Goal: Task Accomplishment & Management: Use online tool/utility

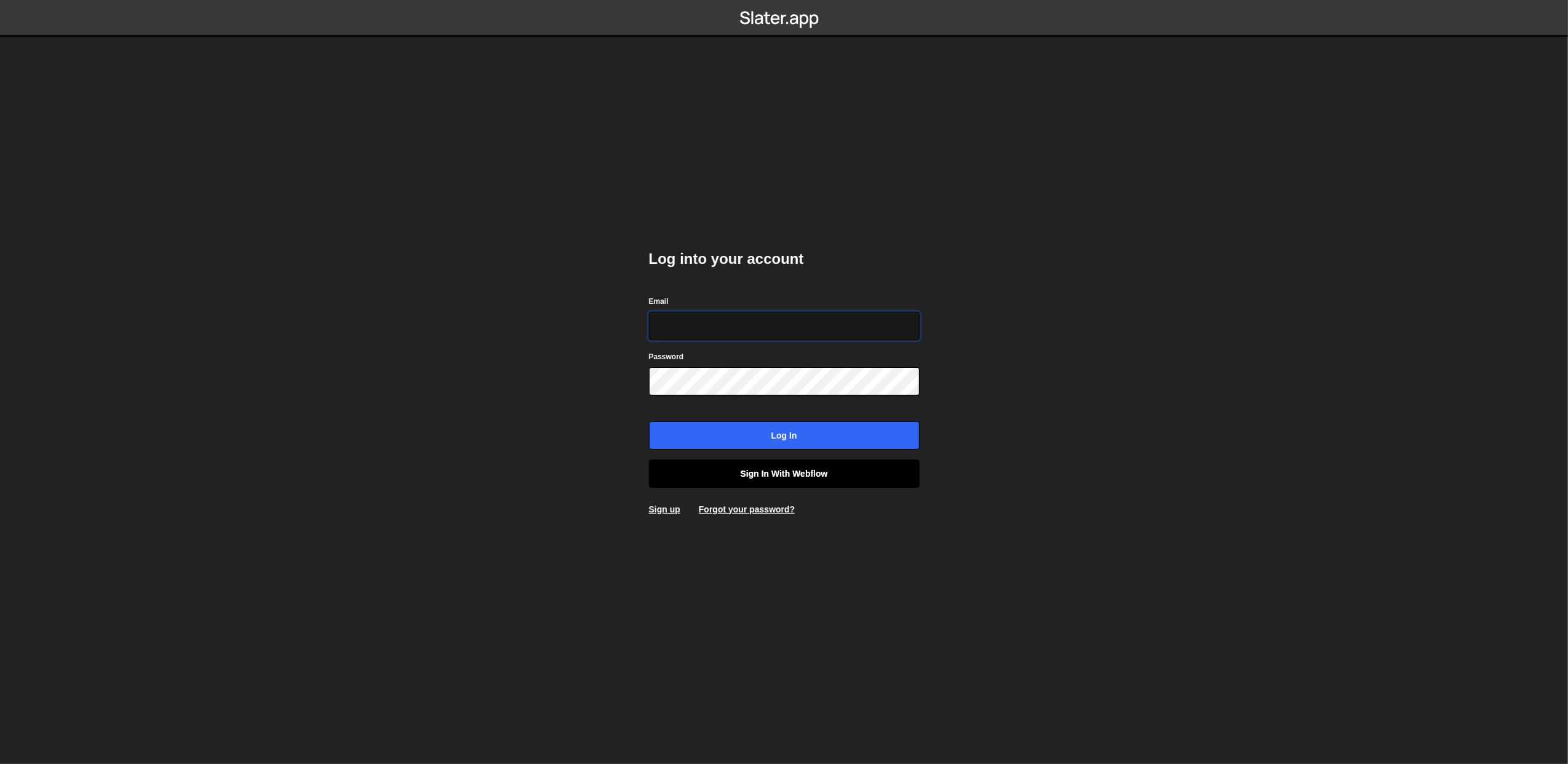
type input "lazar@akka.studio"
click at [753, 465] on link "Sign in with Webflow" at bounding box center [784, 474] width 271 height 28
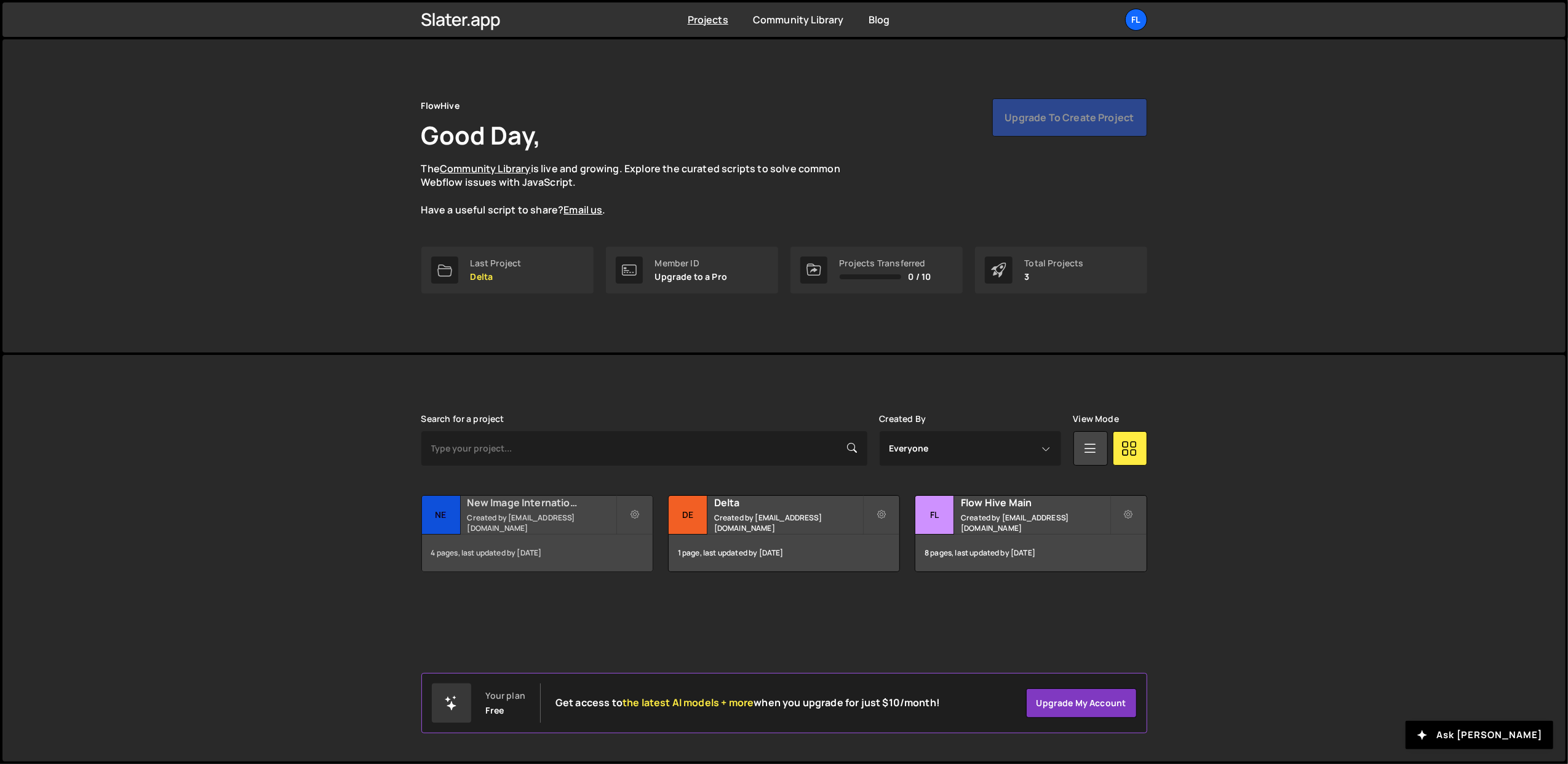
click at [555, 522] on small "Created by [EMAIL_ADDRESS][DOMAIN_NAME]" at bounding box center [542, 523] width 148 height 21
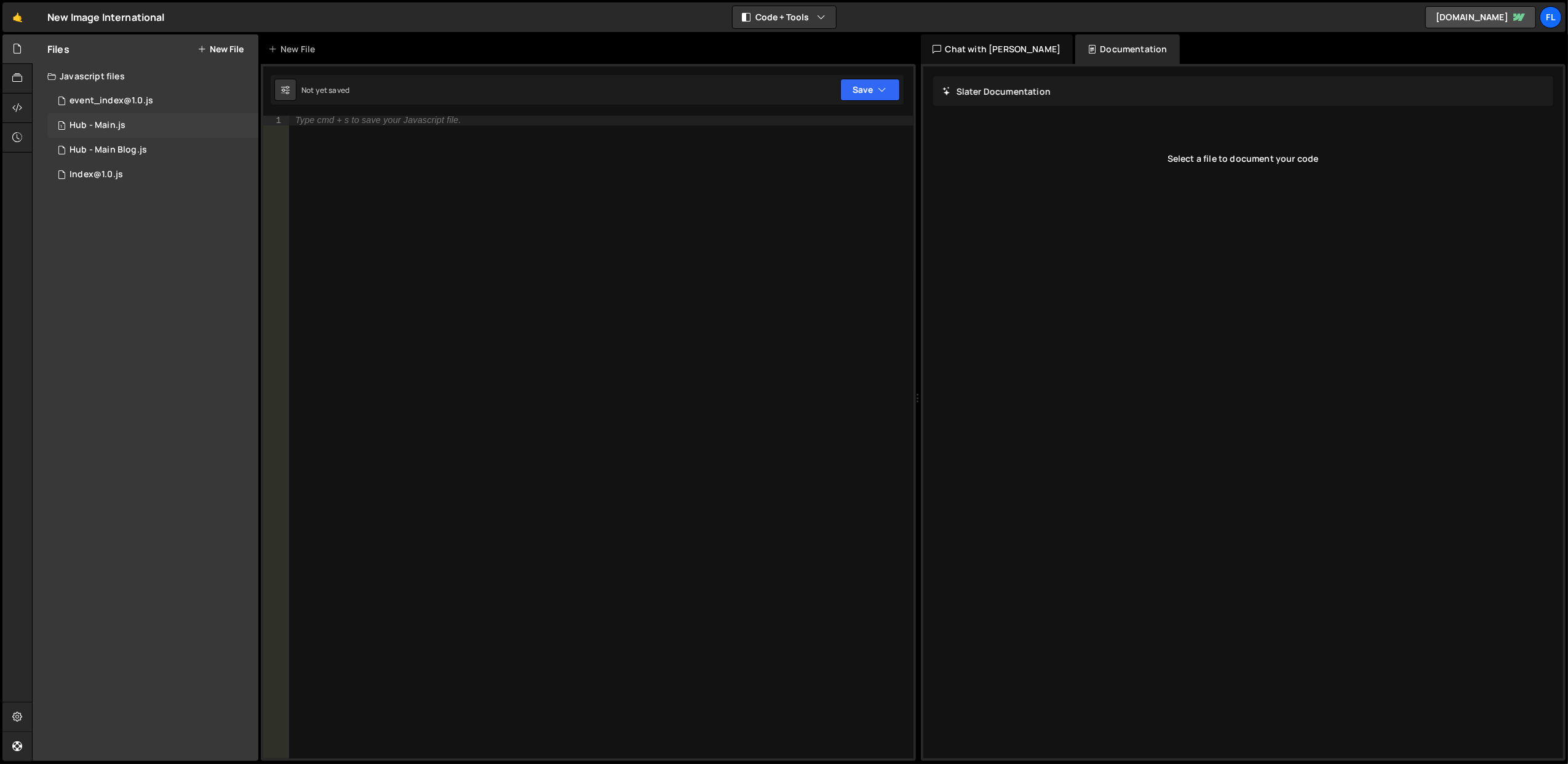
click at [158, 127] on div "1 Hub - Main.js 0" at bounding box center [152, 125] width 211 height 24
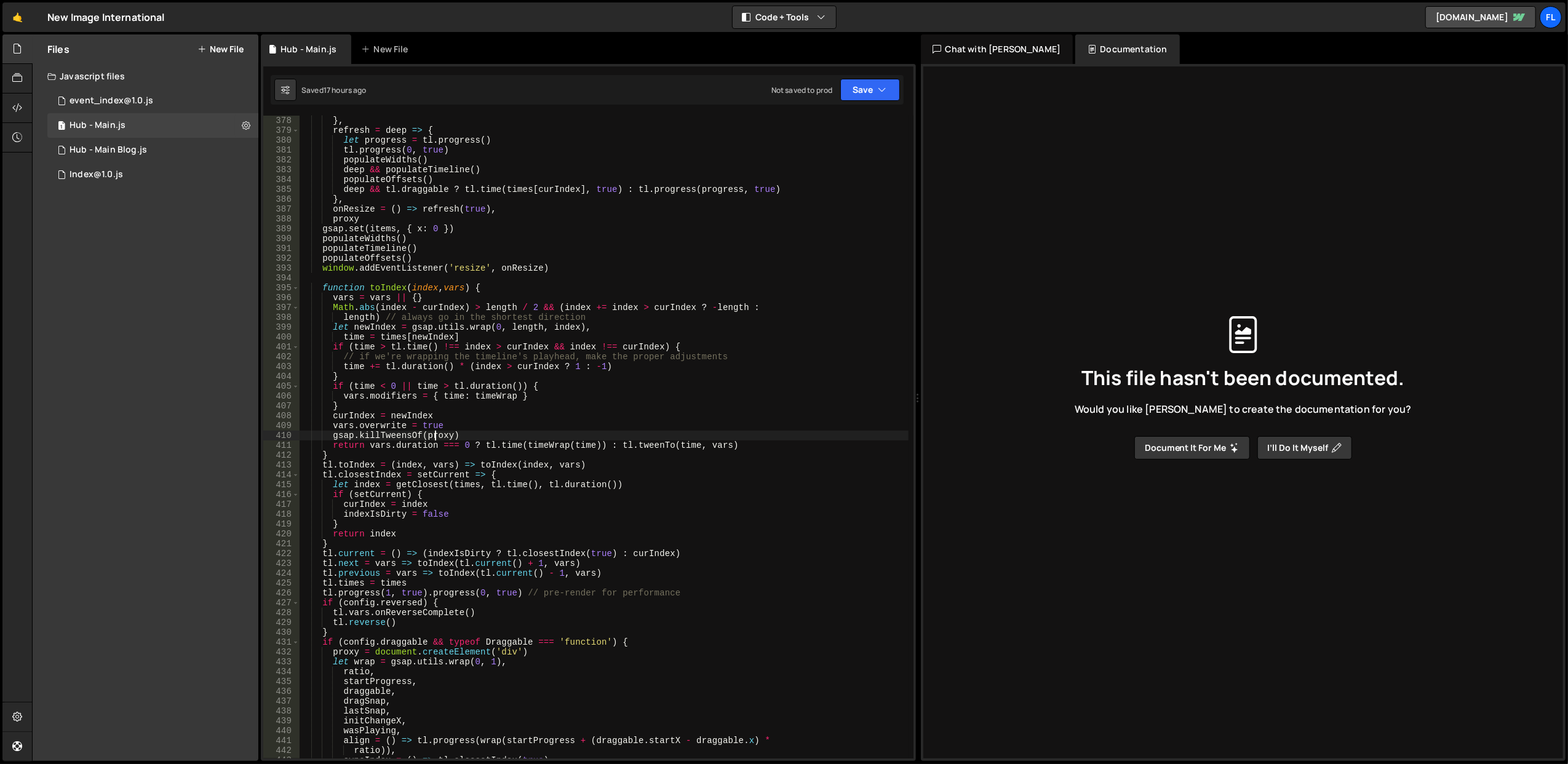
click at [436, 438] on div "} , refresh = deep => { let progress = tl . progress ( ) tl . progress ( 0 , tr…" at bounding box center [604, 447] width 610 height 663
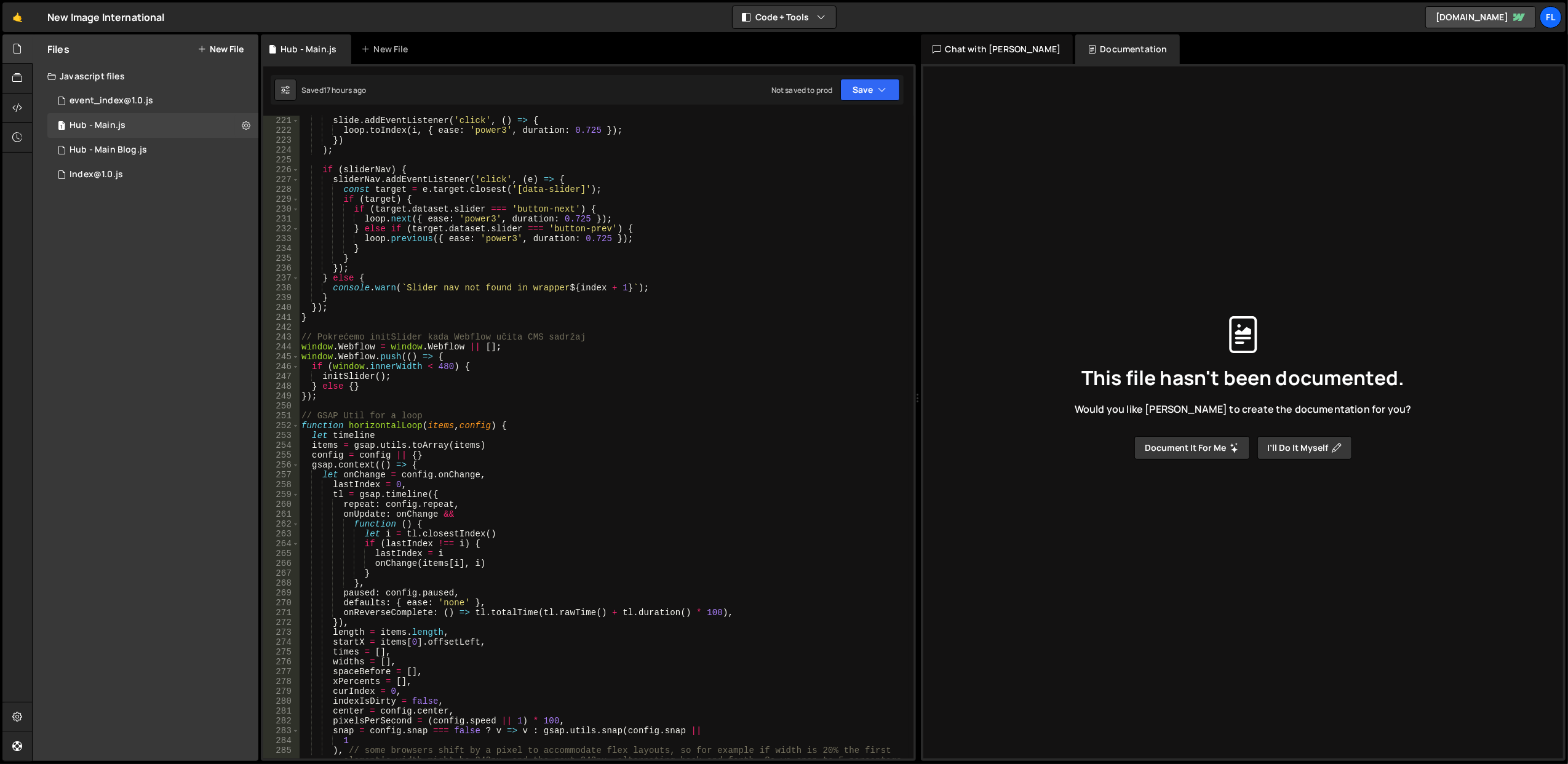
scroll to position [2165, 0]
click at [367, 427] on div "slide . addEventListener ( 'click' , ( ) => { loop . toIndex ( i , { ease : 'po…" at bounding box center [604, 457] width 610 height 683
click at [296, 427] on span at bounding box center [296, 426] width 7 height 10
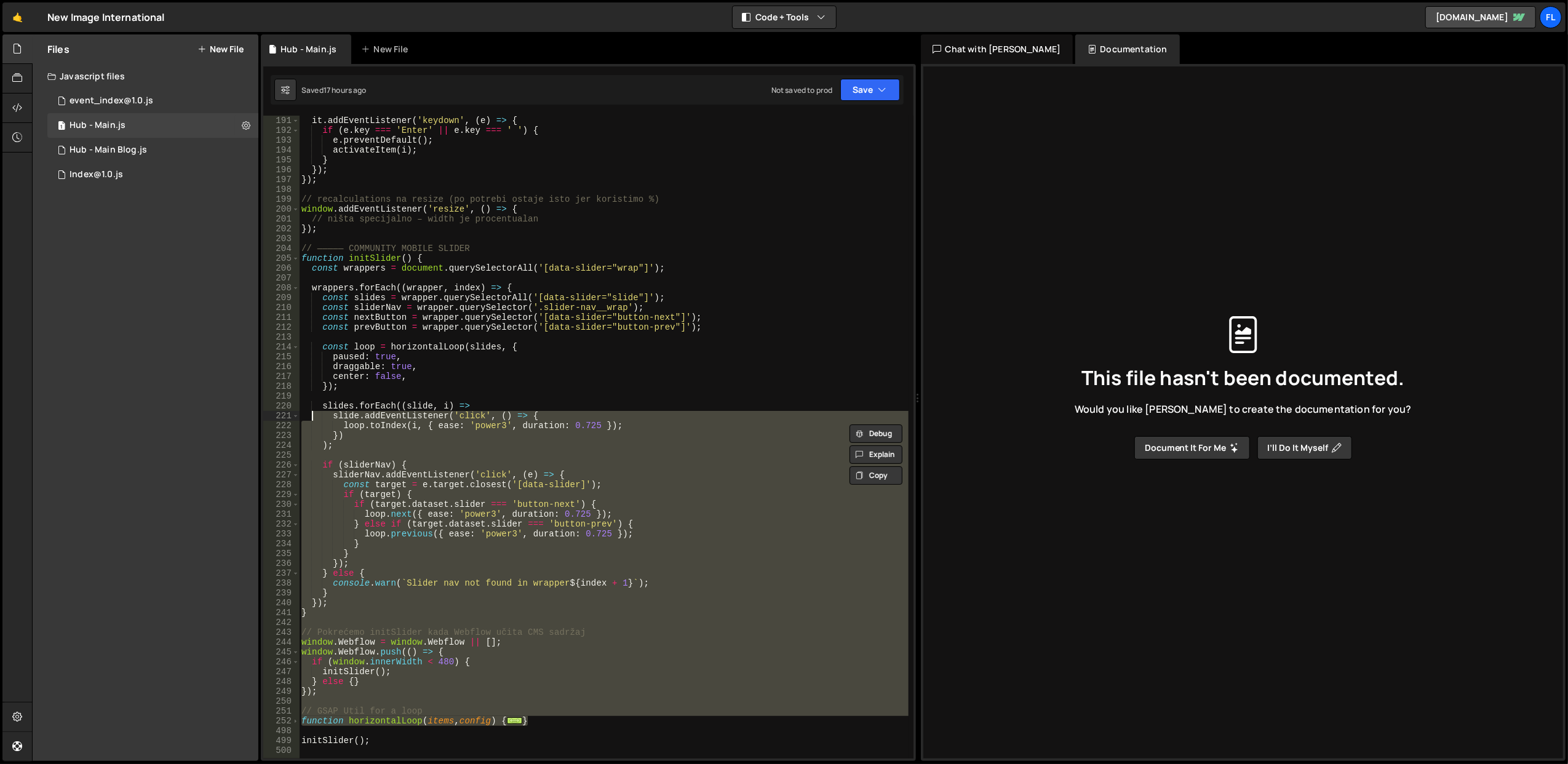
scroll to position [1870, 0]
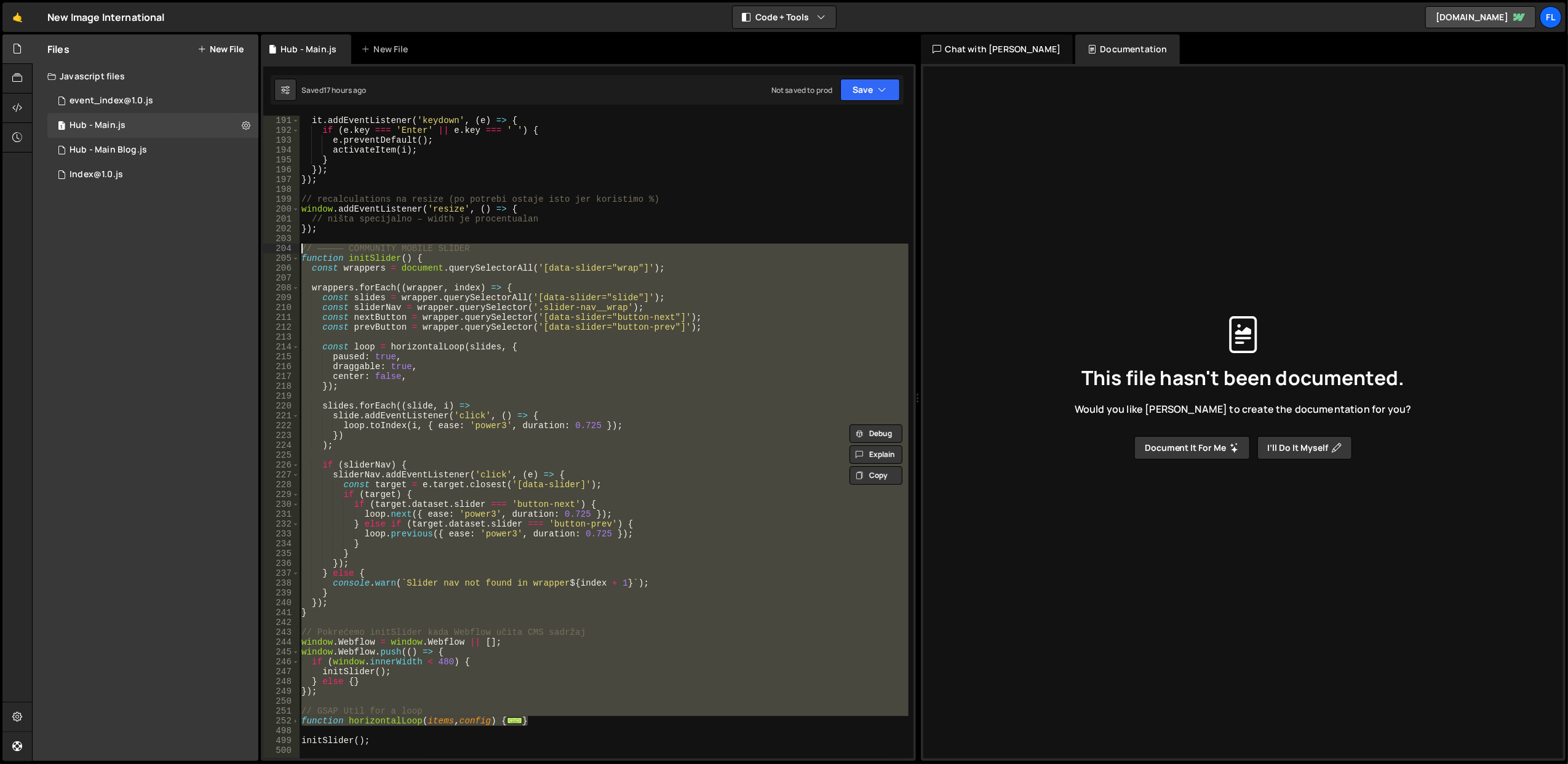
drag, startPoint x: 559, startPoint y: 422, endPoint x: 303, endPoint y: 252, distance: 307.3
click at [303, 252] on div "it . addEventListener ( 'keydown' , ( e ) => { if ( e . key === 'Enter' || e . …" at bounding box center [604, 447] width 610 height 663
type textarea "// ————— COMMUNITY MOBILE SLIDER function initSlider() {"
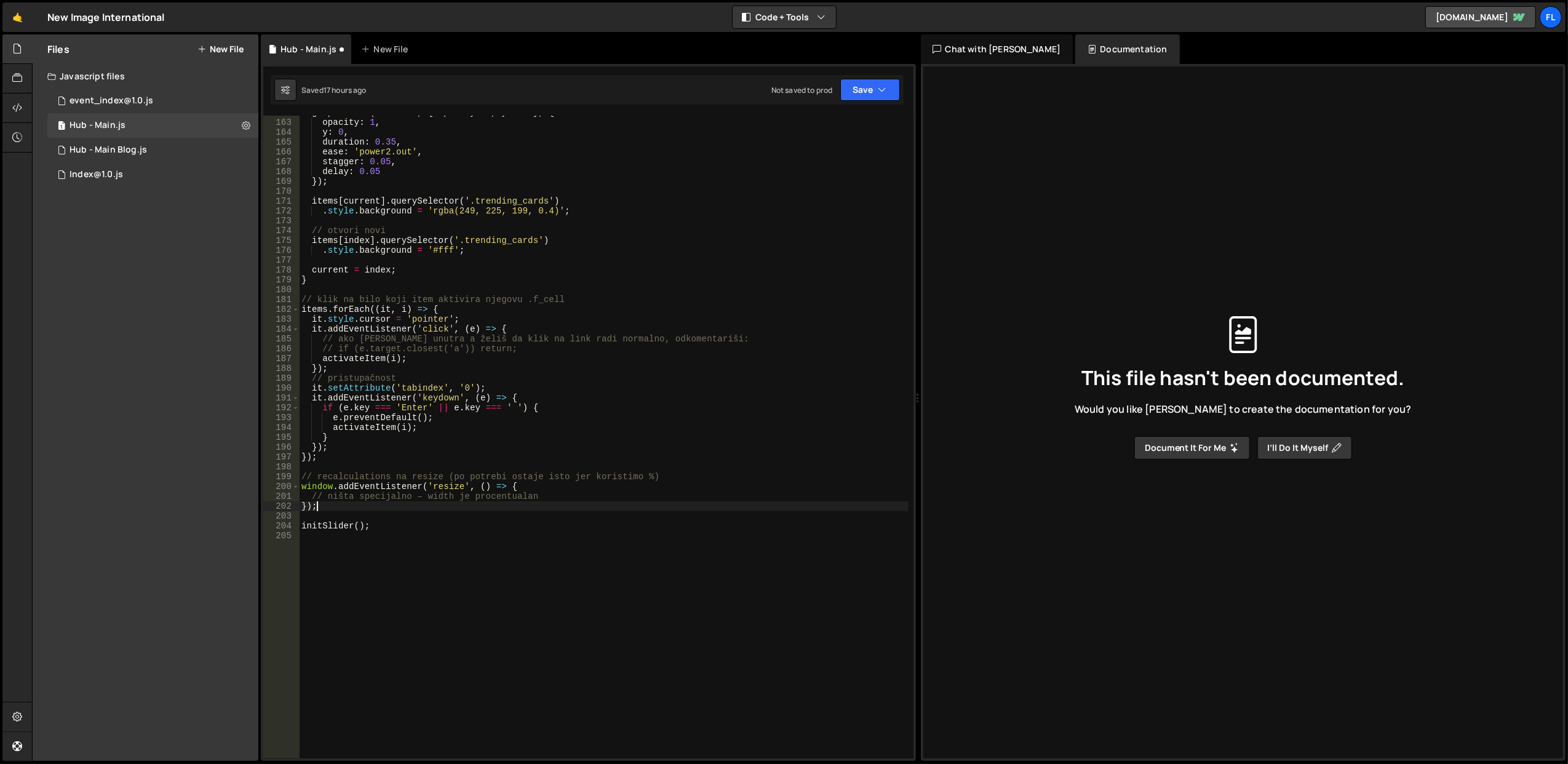
scroll to position [1494, 0]
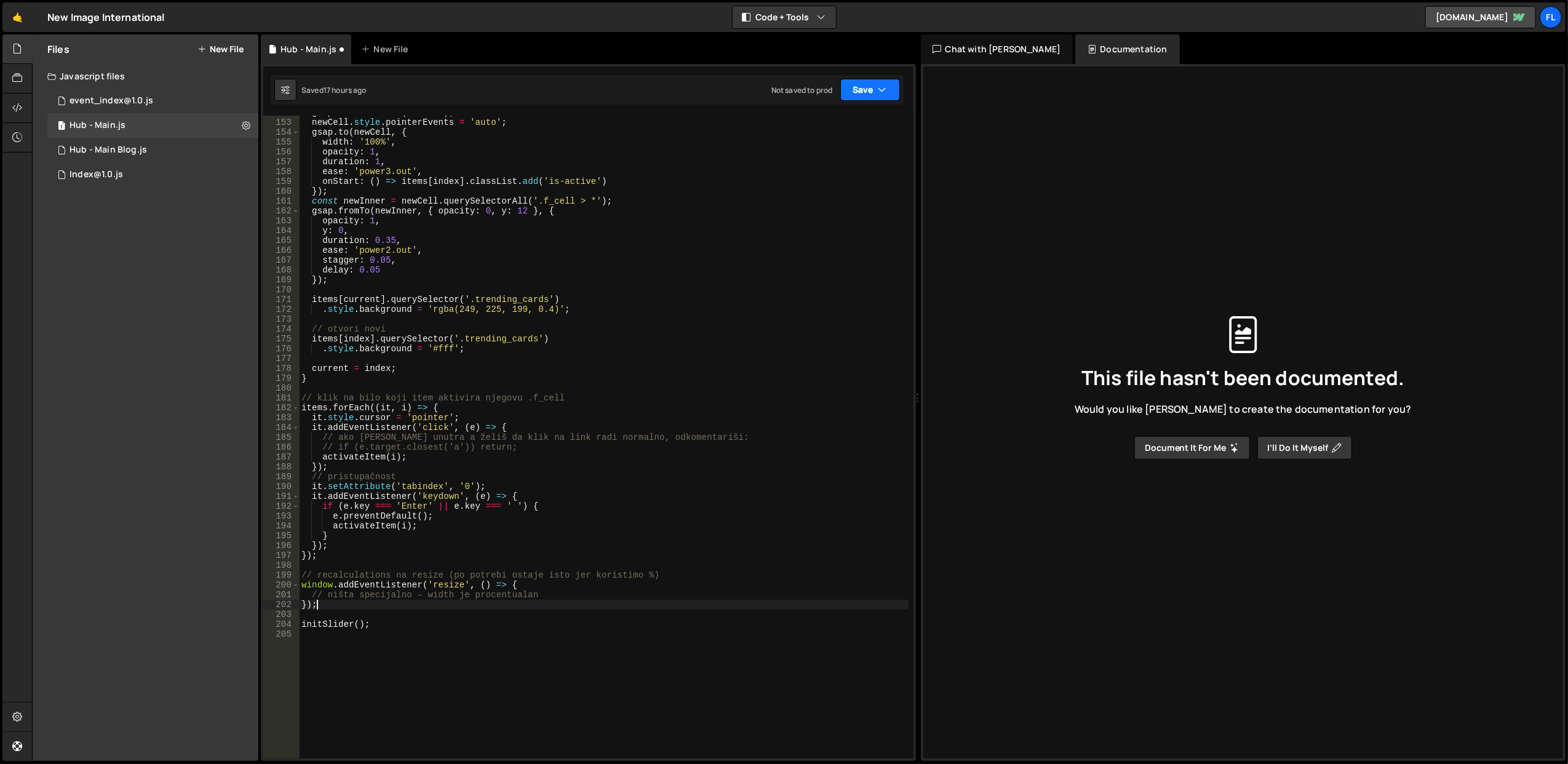
click at [865, 84] on button "Save" at bounding box center [870, 90] width 60 height 22
click at [825, 129] on div "17 hours ago" at bounding box center [808, 134] width 43 height 11
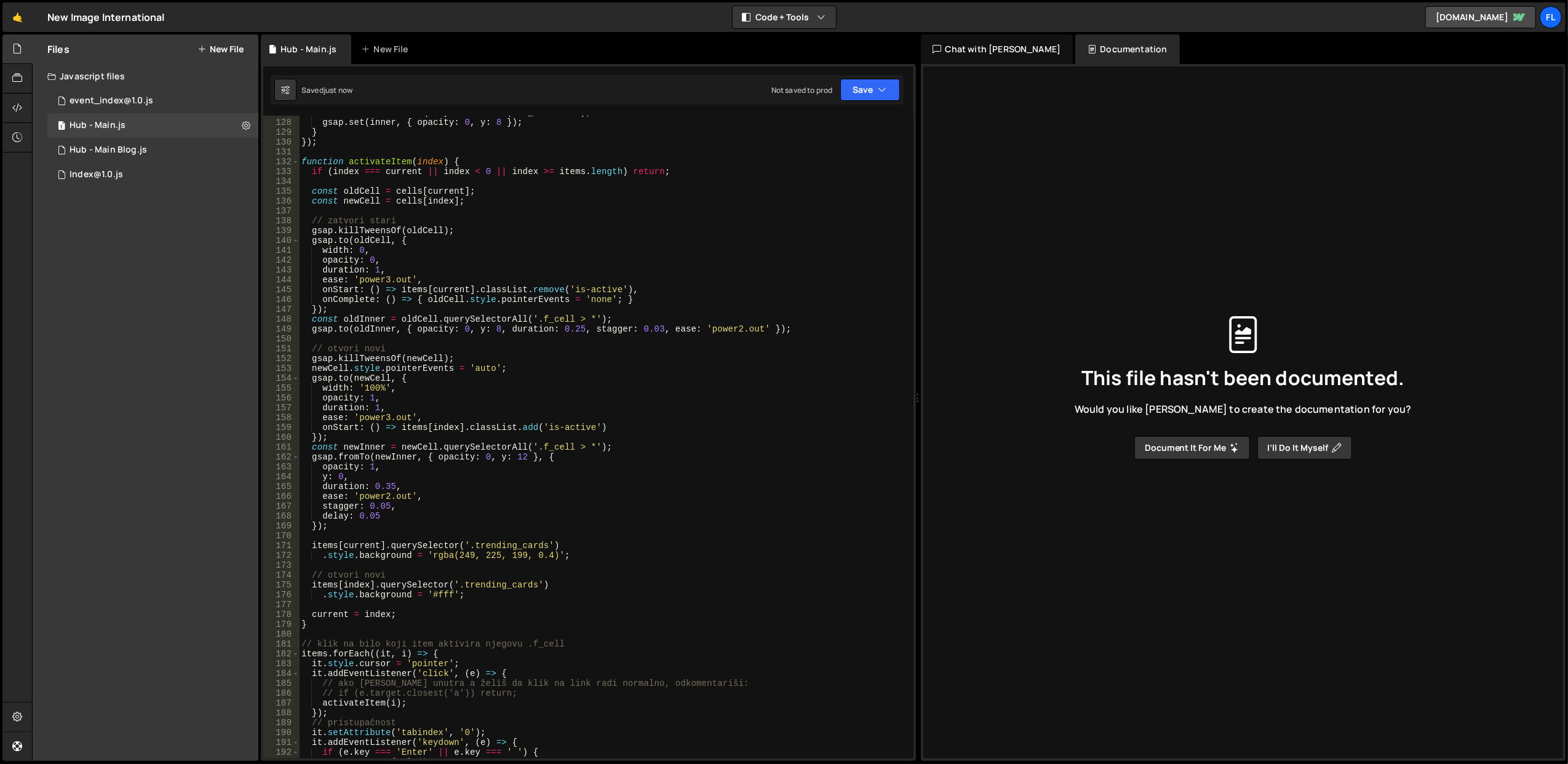
scroll to position [1248, 0]
type textarea "y: 0,"
click at [508, 478] on div "const inner = cell . querySelectorAll ( '.f_cell > *' ) ; gsap . set ( inner , …" at bounding box center [604, 439] width 610 height 663
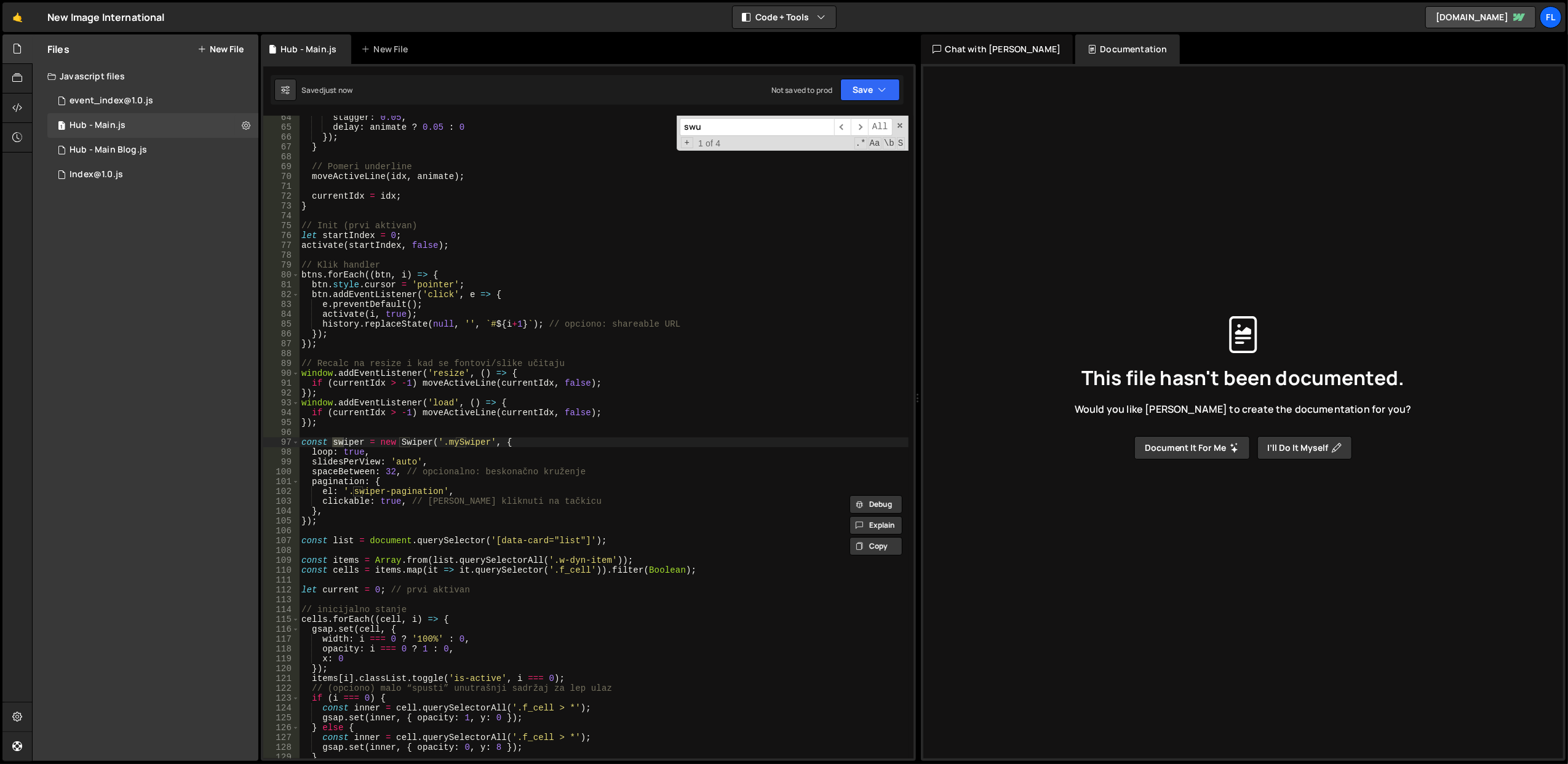
scroll to position [623, 0]
type input "swiper"
click at [344, 527] on div "stagger : 0.05 , delay : animate ? 0.05 : 0 }) ; } // Pomeri underline moveActi…" at bounding box center [604, 444] width 610 height 663
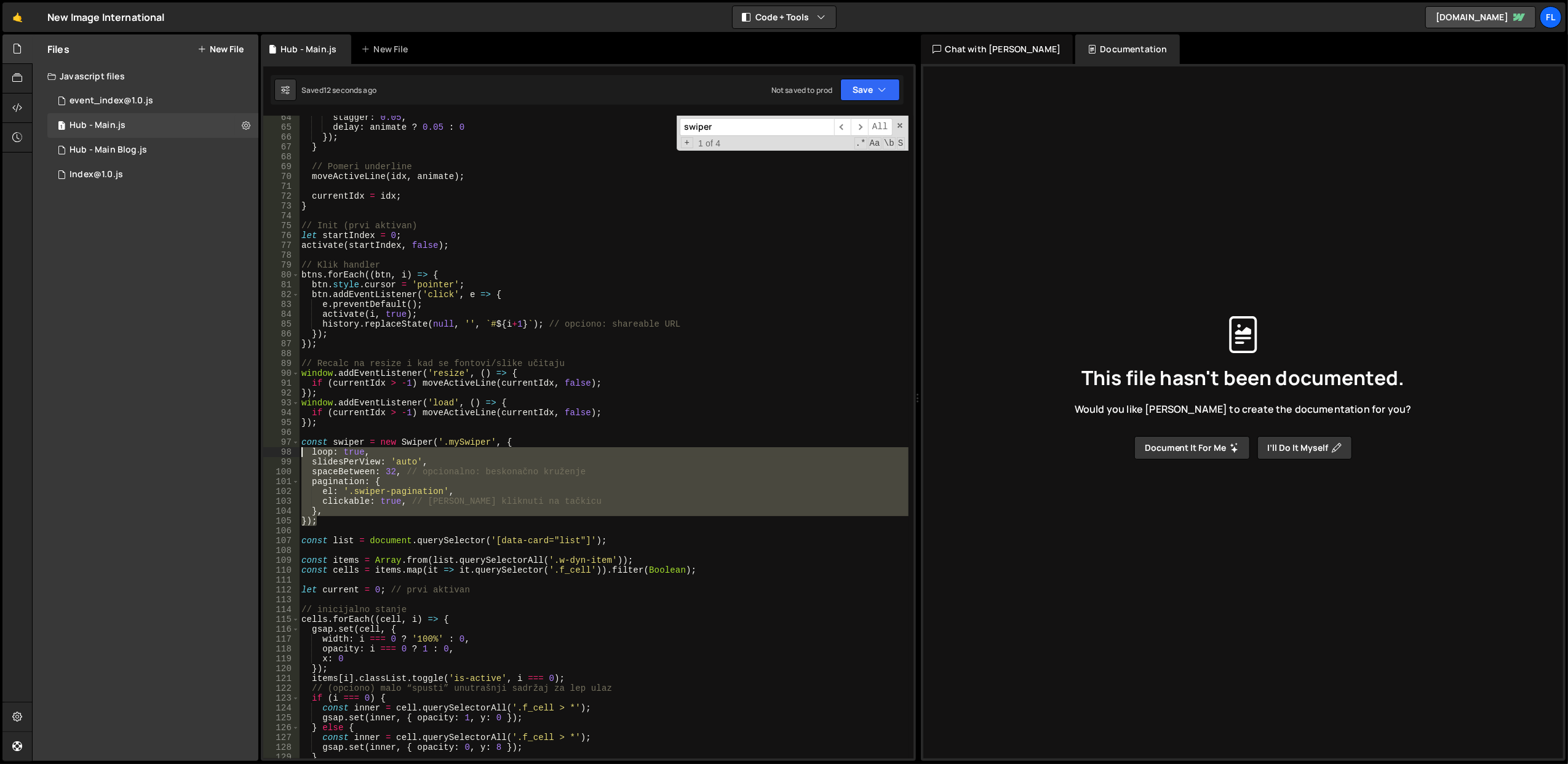
drag, startPoint x: 344, startPoint y: 520, endPoint x: 299, endPoint y: 449, distance: 84.1
click at [299, 449] on div "64 65 66 67 68 69 70 71 72 73 74 75 76 77 78 79 80 81 82 83 84 85 86 87 88 89 9…" at bounding box center [589, 437] width 650 height 643
type textarea "loop: true, slidesPerView: 'auto',"
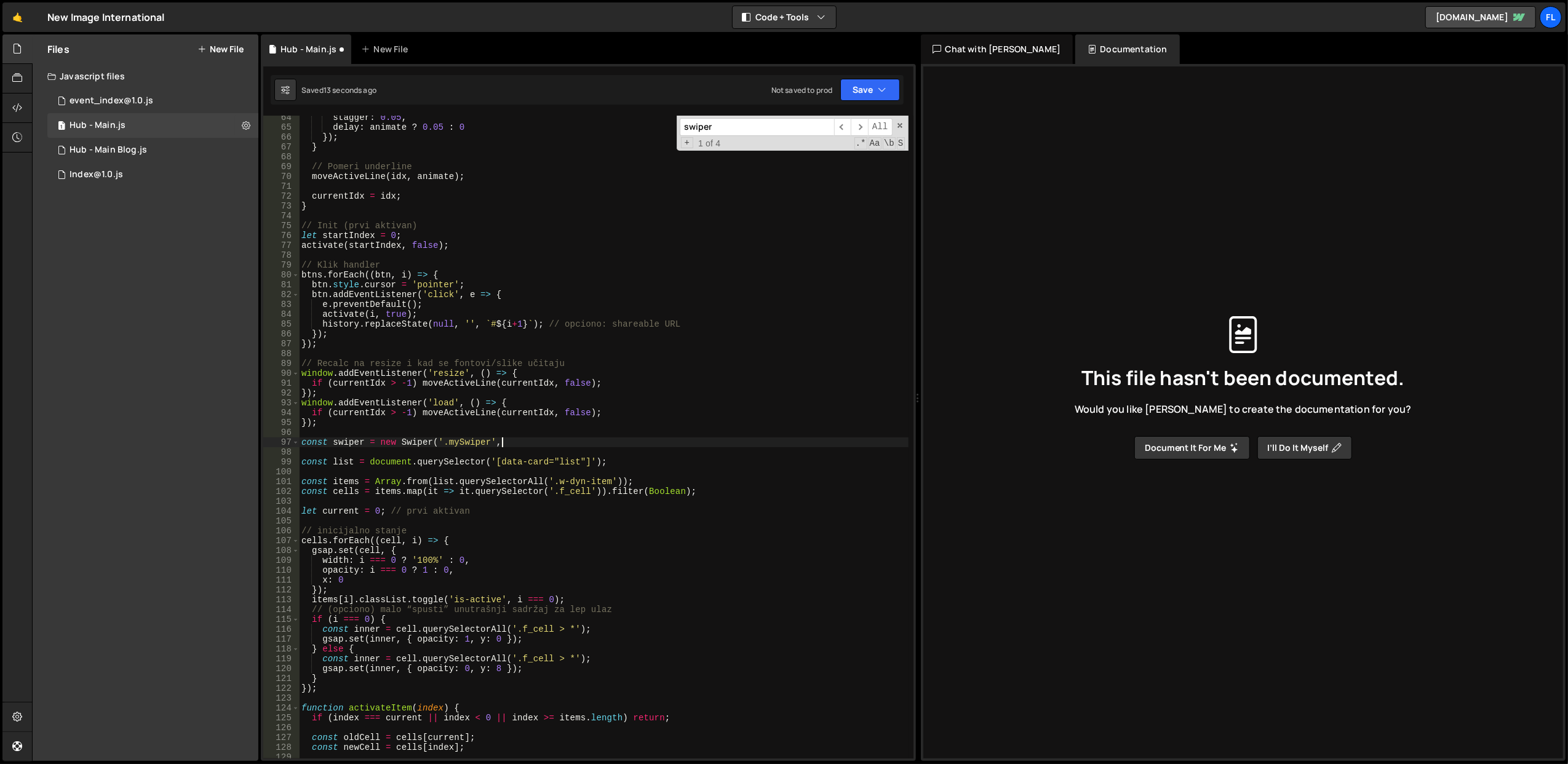
click at [446, 446] on div "stagger : 0.05 , delay : animate ? 0.05 : 0 }) ; } // Pomeri underline moveActi…" at bounding box center [604, 444] width 610 height 663
type textarea "const swiper = new Swiper('.mySwiper',"
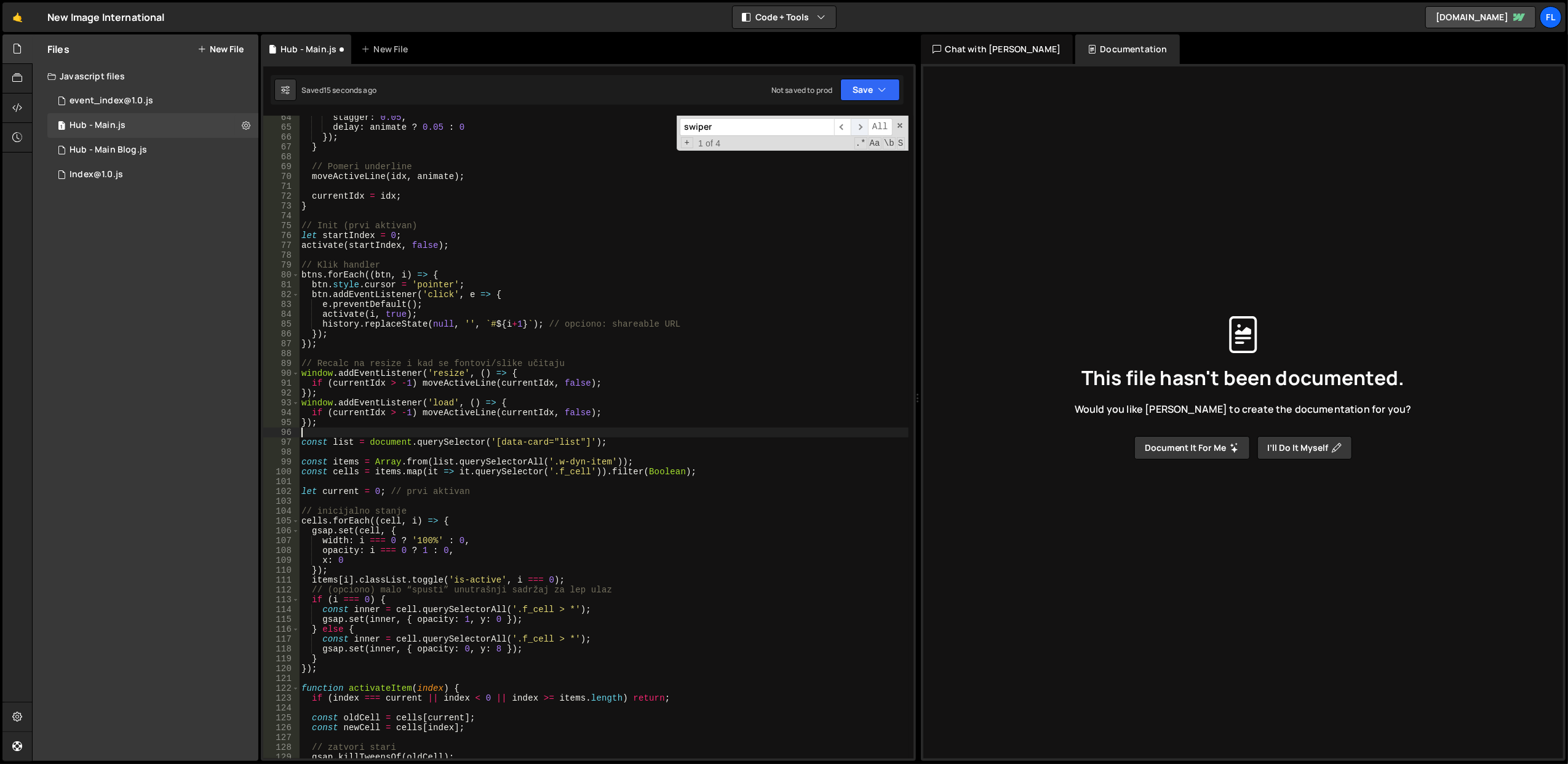
click at [866, 126] on span "​" at bounding box center [859, 127] width 17 height 18
click at [896, 123] on span at bounding box center [900, 125] width 9 height 9
click at [877, 97] on button "Save" at bounding box center [870, 90] width 60 height 22
click at [853, 124] on div "Save to Staging S" at bounding box center [828, 120] width 128 height 12
